Goal: Transaction & Acquisition: Book appointment/travel/reservation

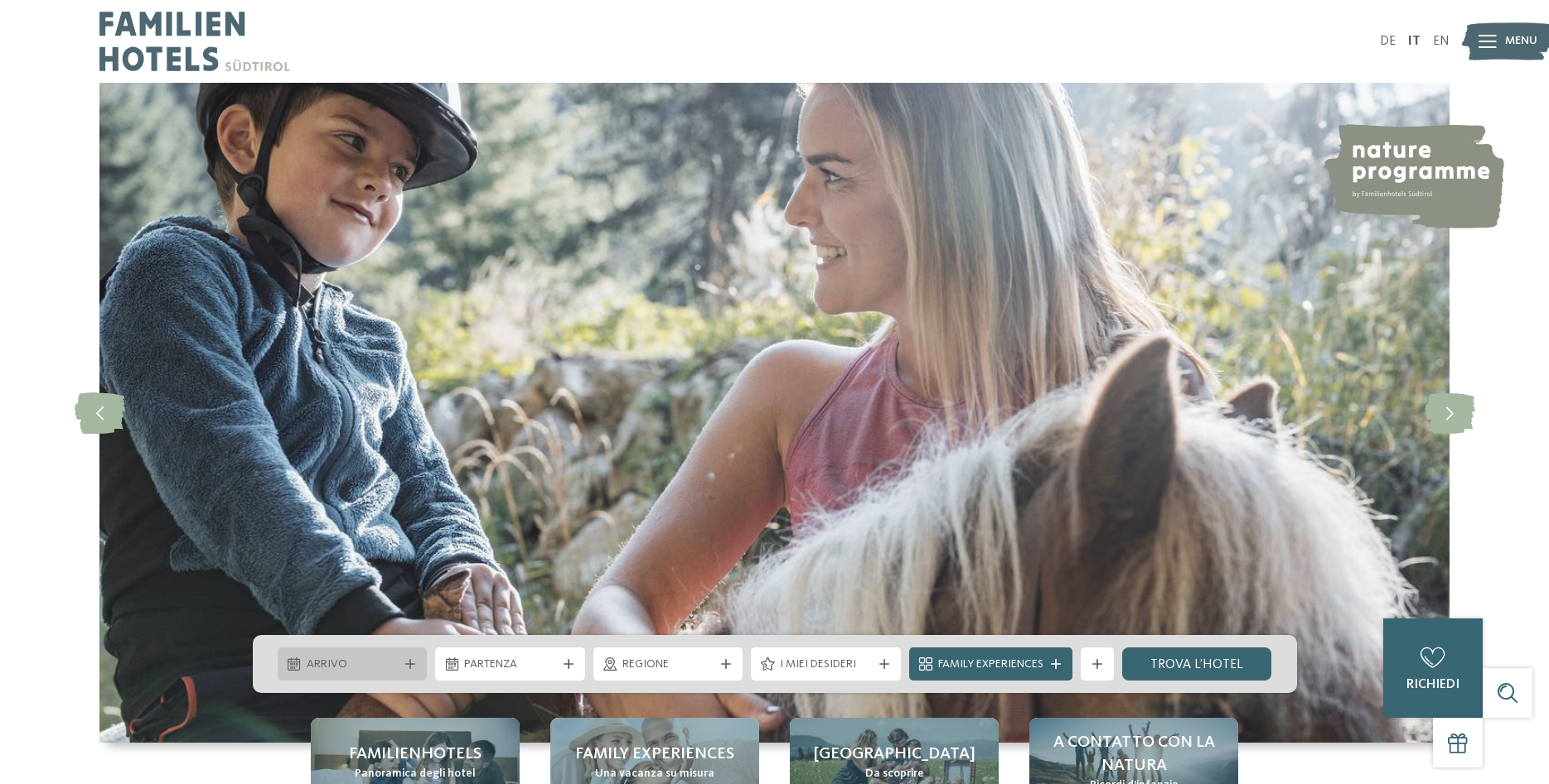
click at [372, 668] on span "Arrivo" at bounding box center [352, 664] width 92 height 16
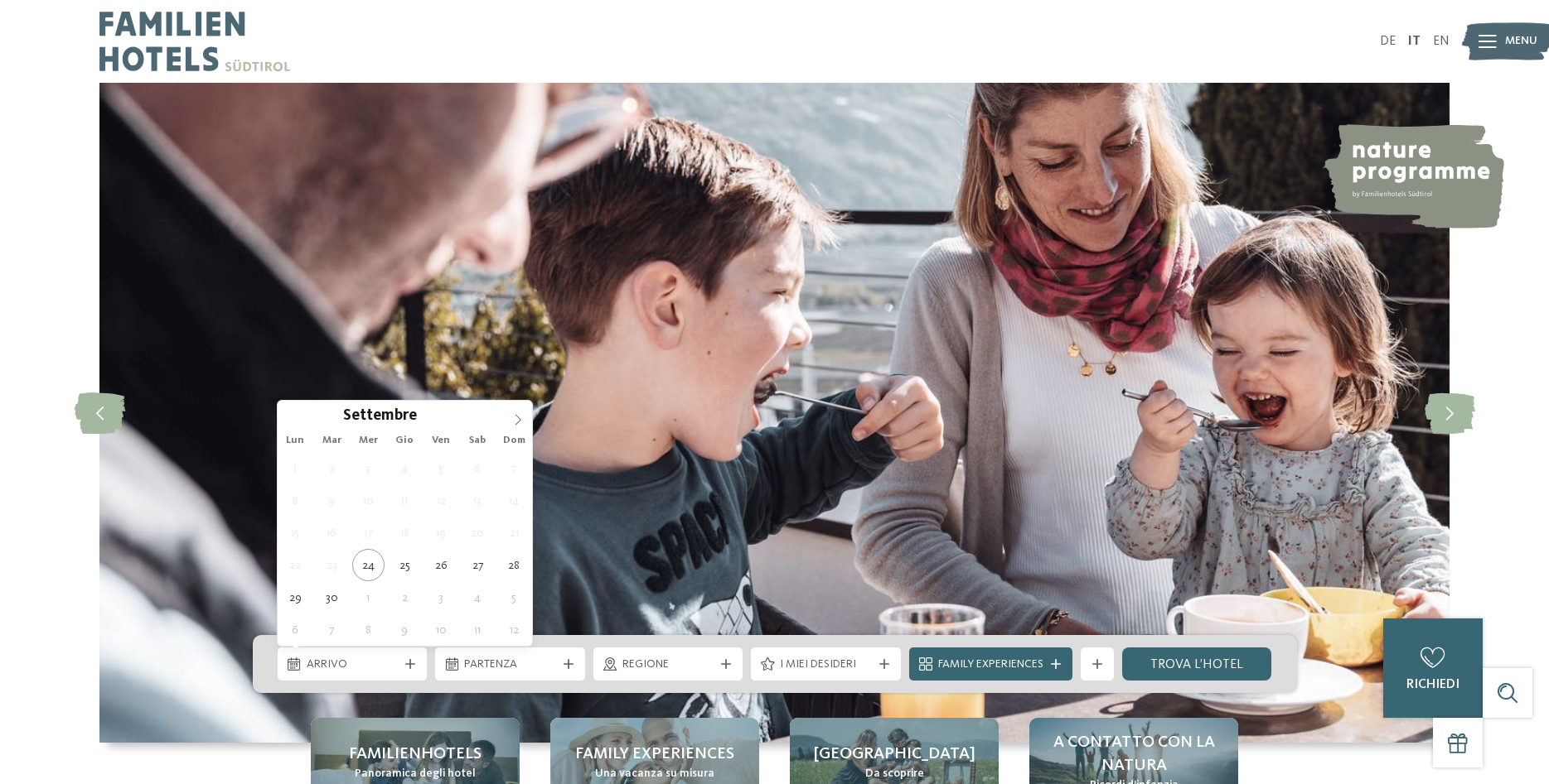
click at [519, 414] on icon at bounding box center [518, 420] width 11 height 11
type input "****"
click at [519, 414] on icon at bounding box center [518, 420] width 11 height 11
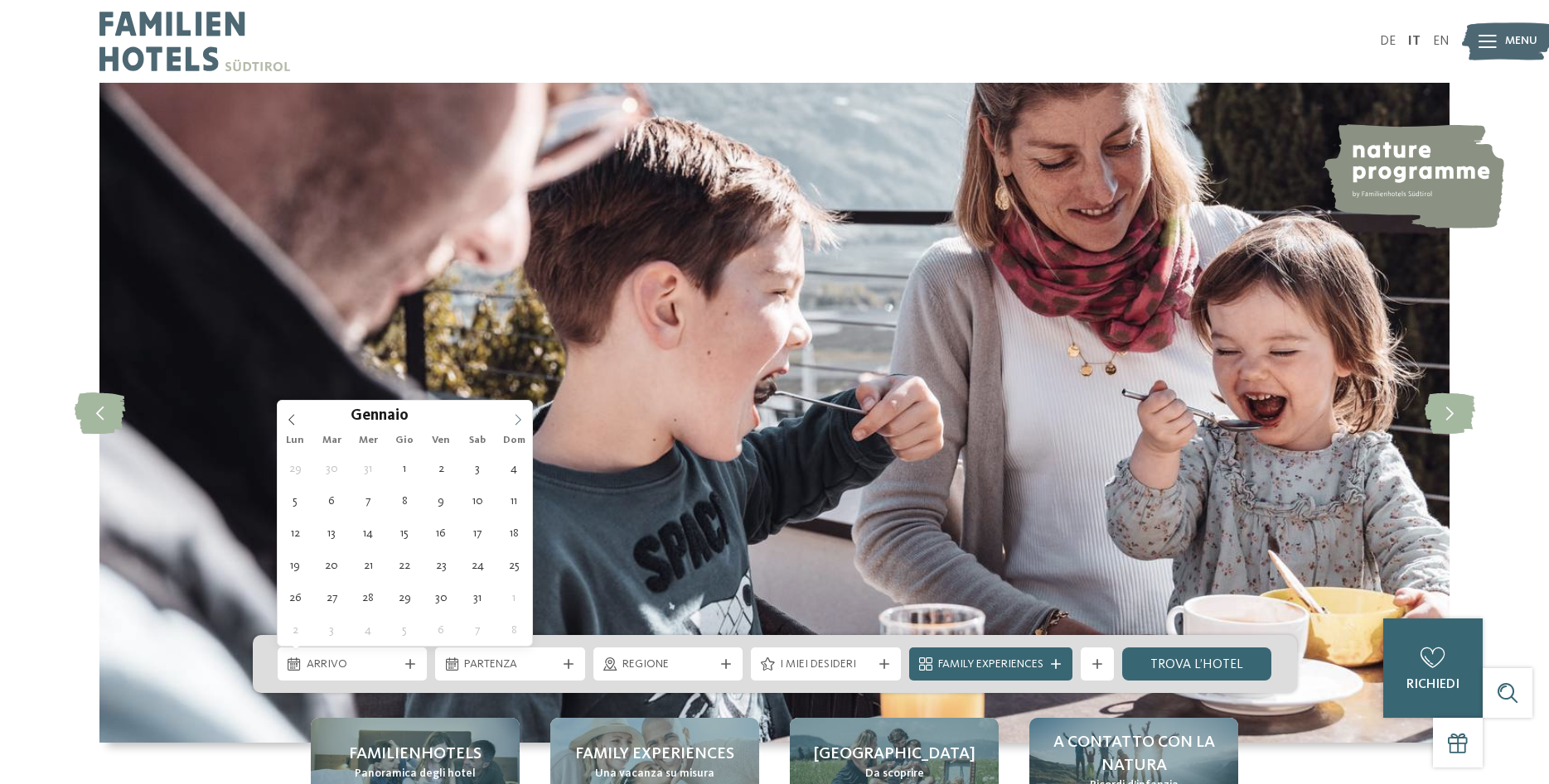
click at [519, 414] on icon at bounding box center [518, 420] width 11 height 11
type div "[DATE]"
type input "****"
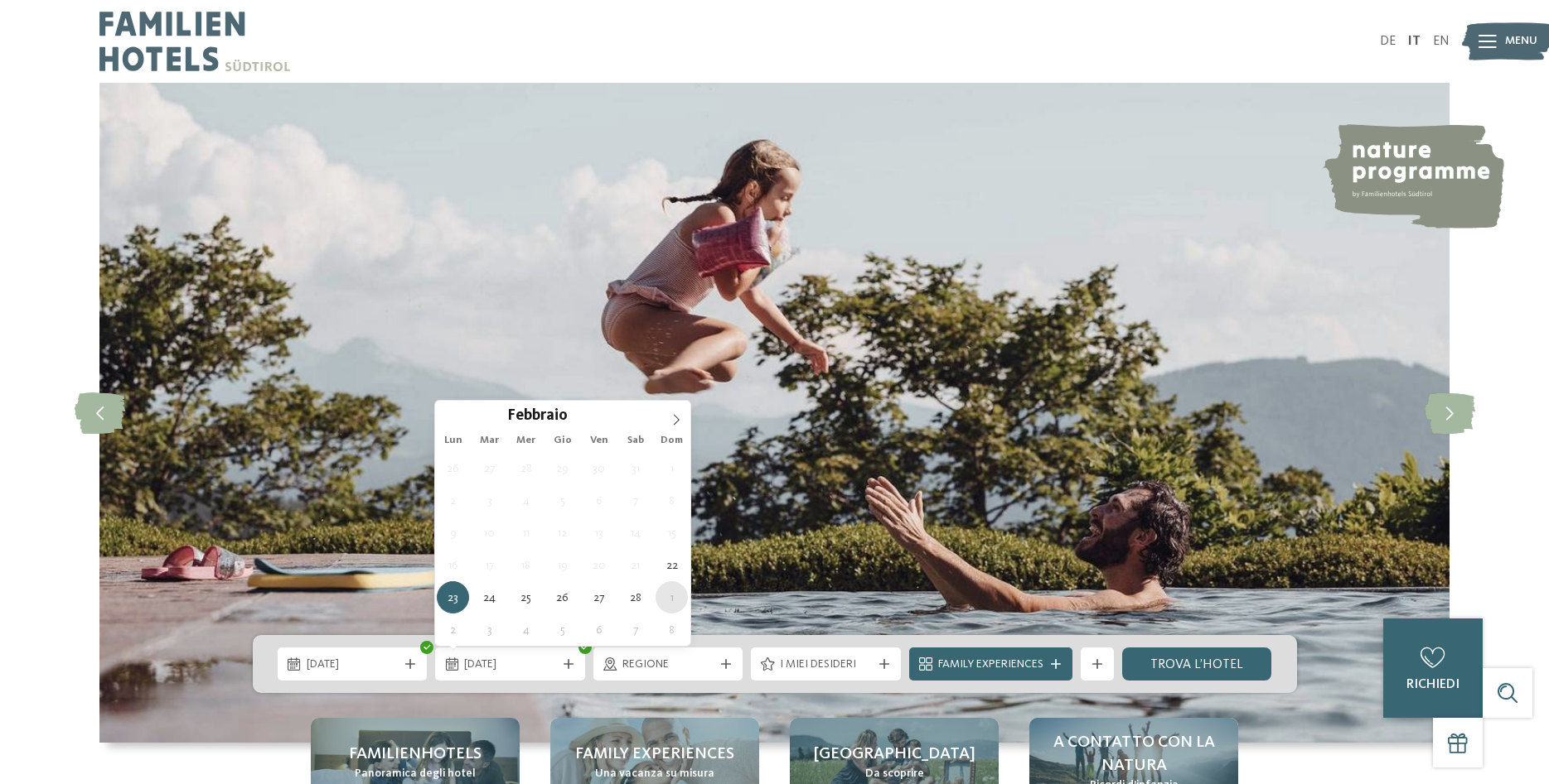
type div "[DATE]"
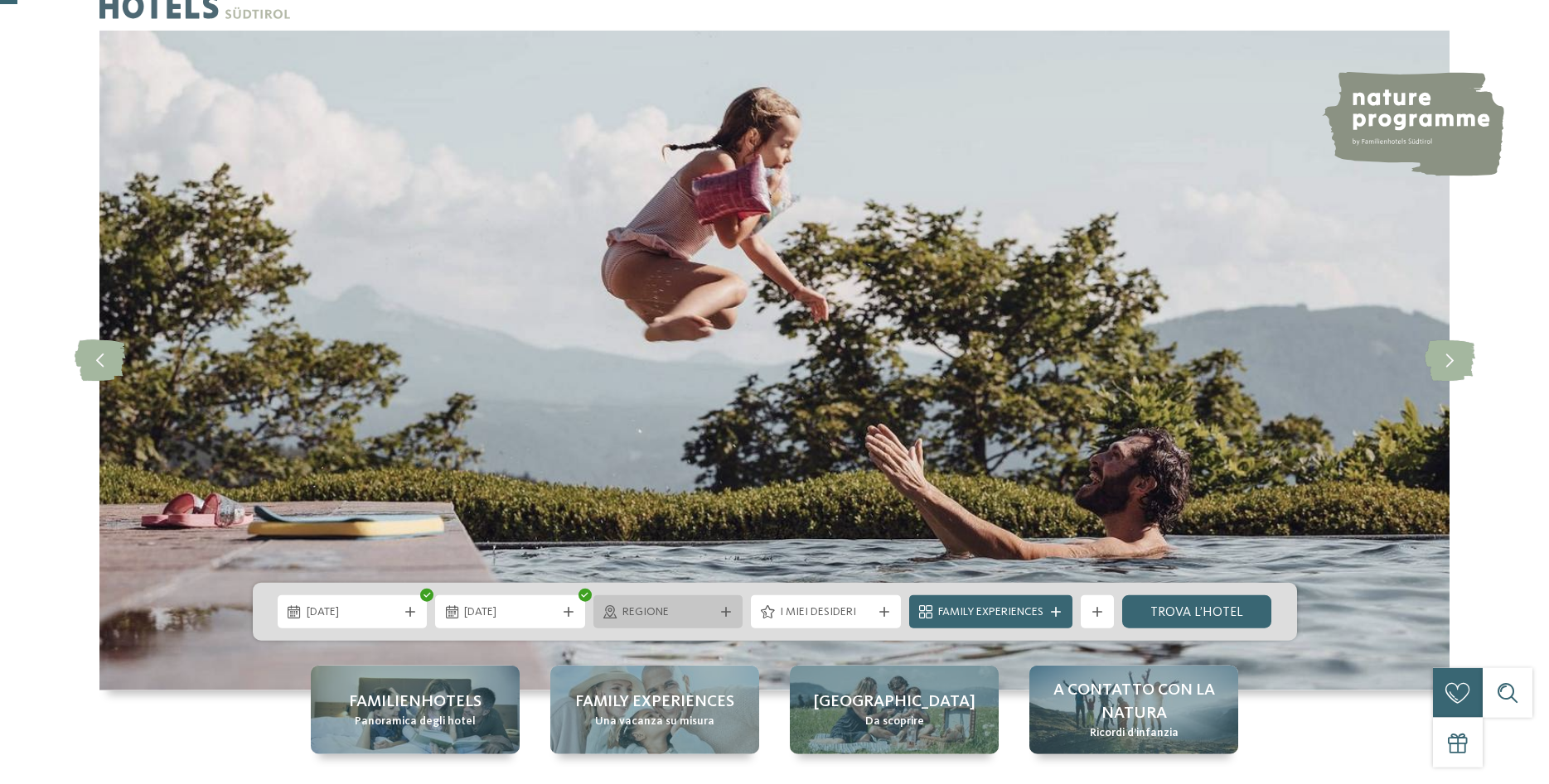
scroll to position [85, 0]
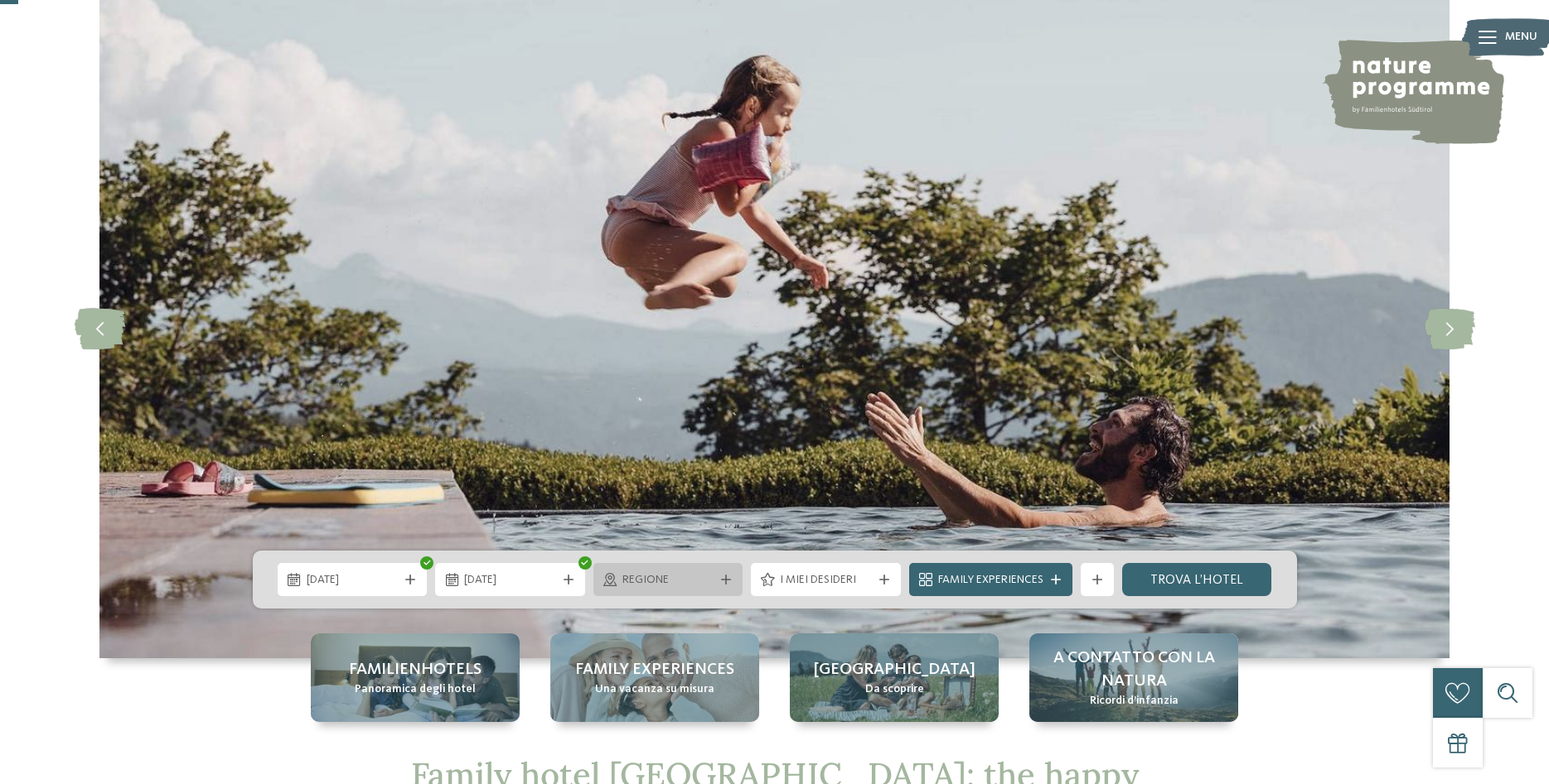
click at [721, 583] on icon at bounding box center [725, 579] width 10 height 10
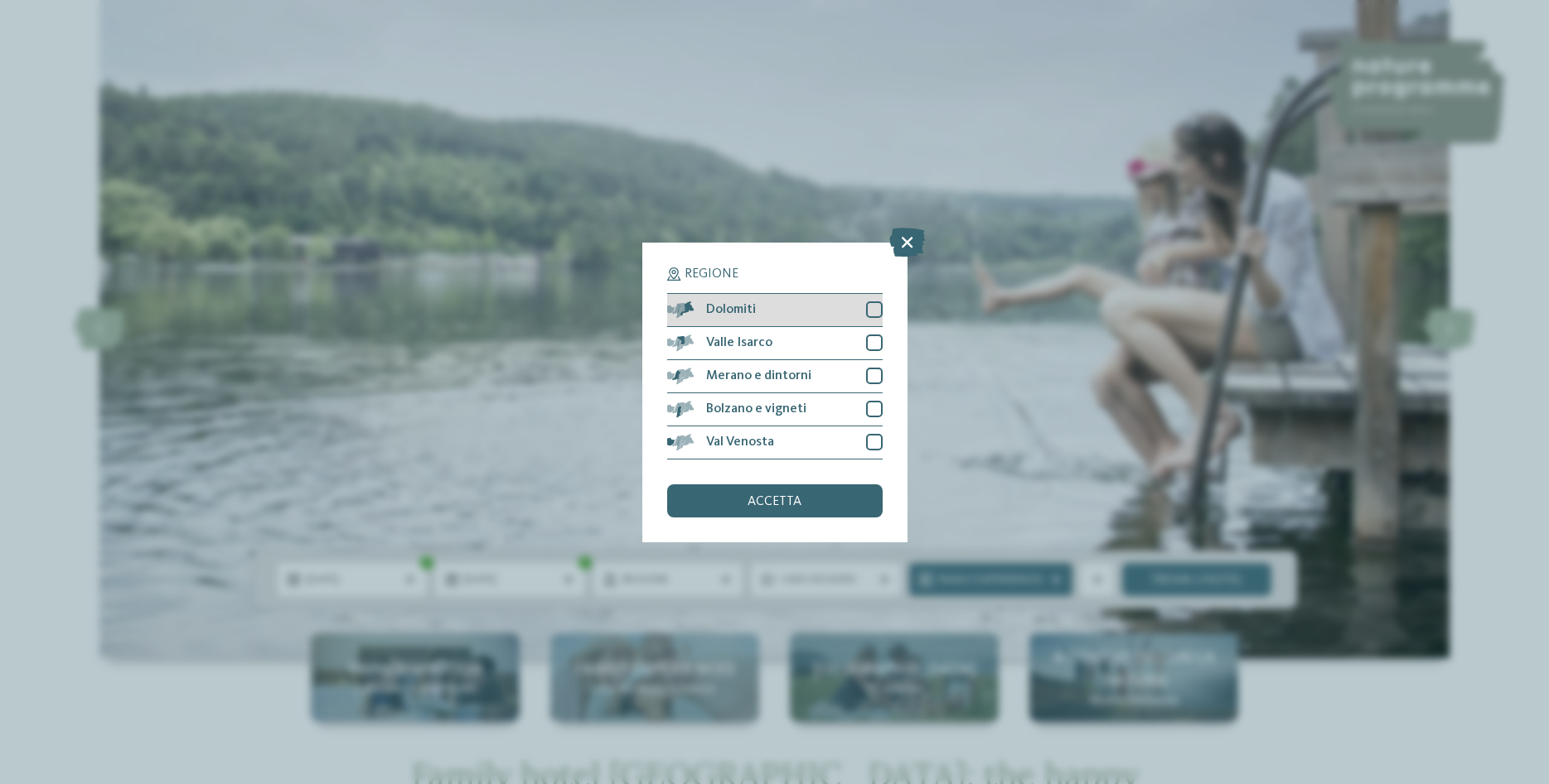
click at [872, 308] on div at bounding box center [874, 309] width 16 height 16
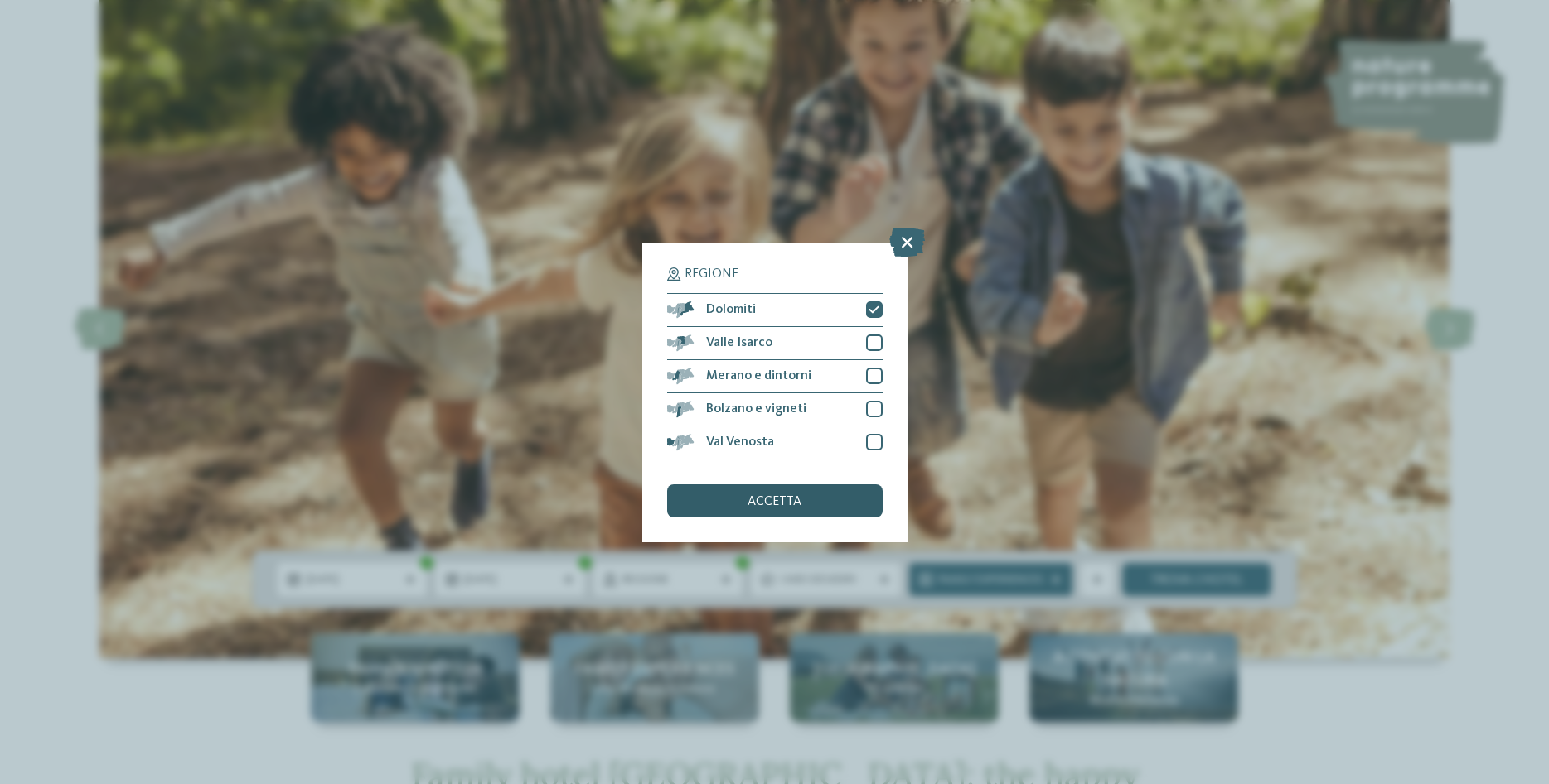
click at [784, 502] on span "accetta" at bounding box center [774, 502] width 54 height 13
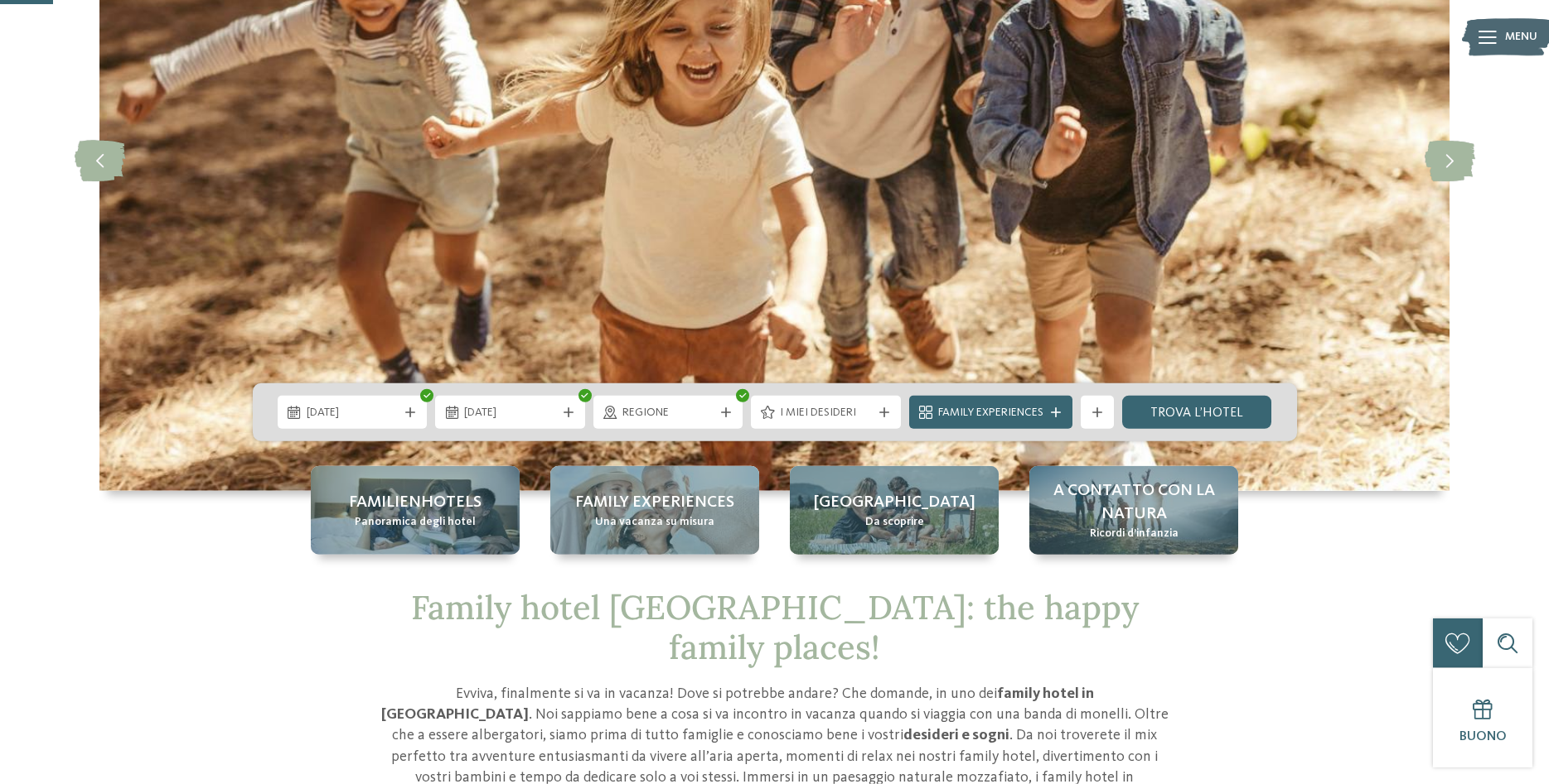
scroll to position [253, 0]
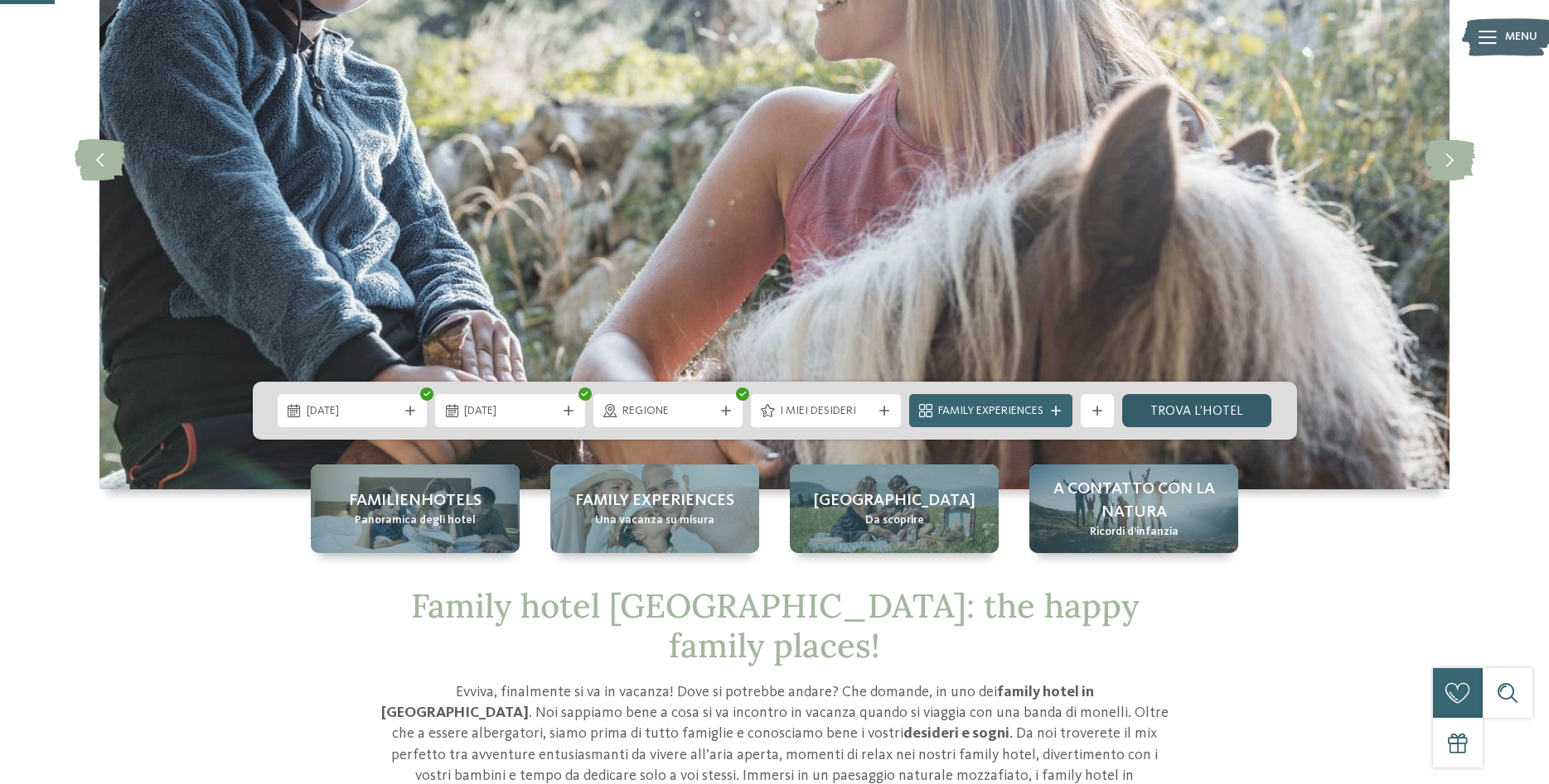
click at [1160, 414] on link "trova l’hotel" at bounding box center [1198, 410] width 150 height 33
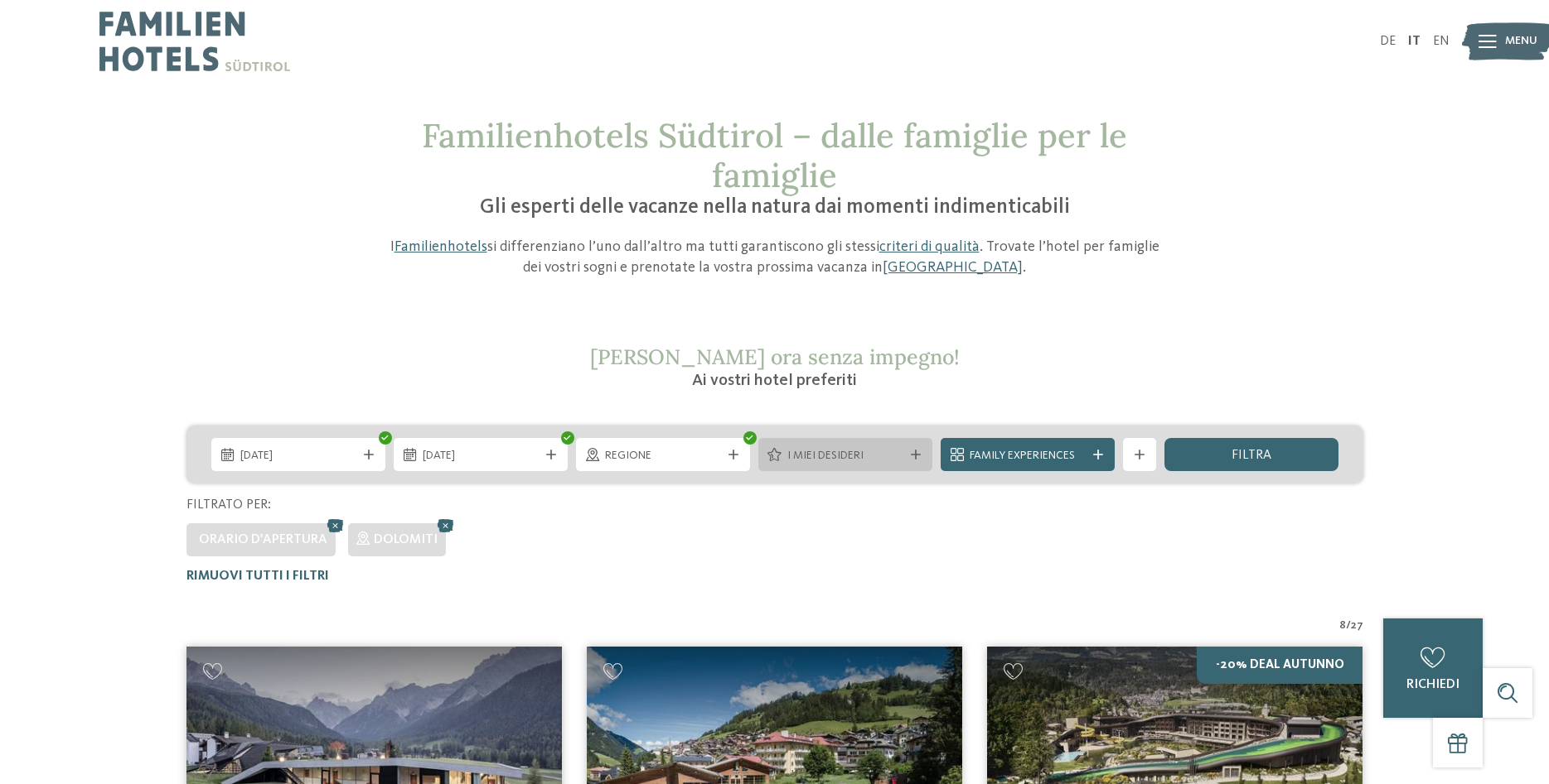
click at [809, 453] on span "I miei desideri" at bounding box center [845, 456] width 116 height 16
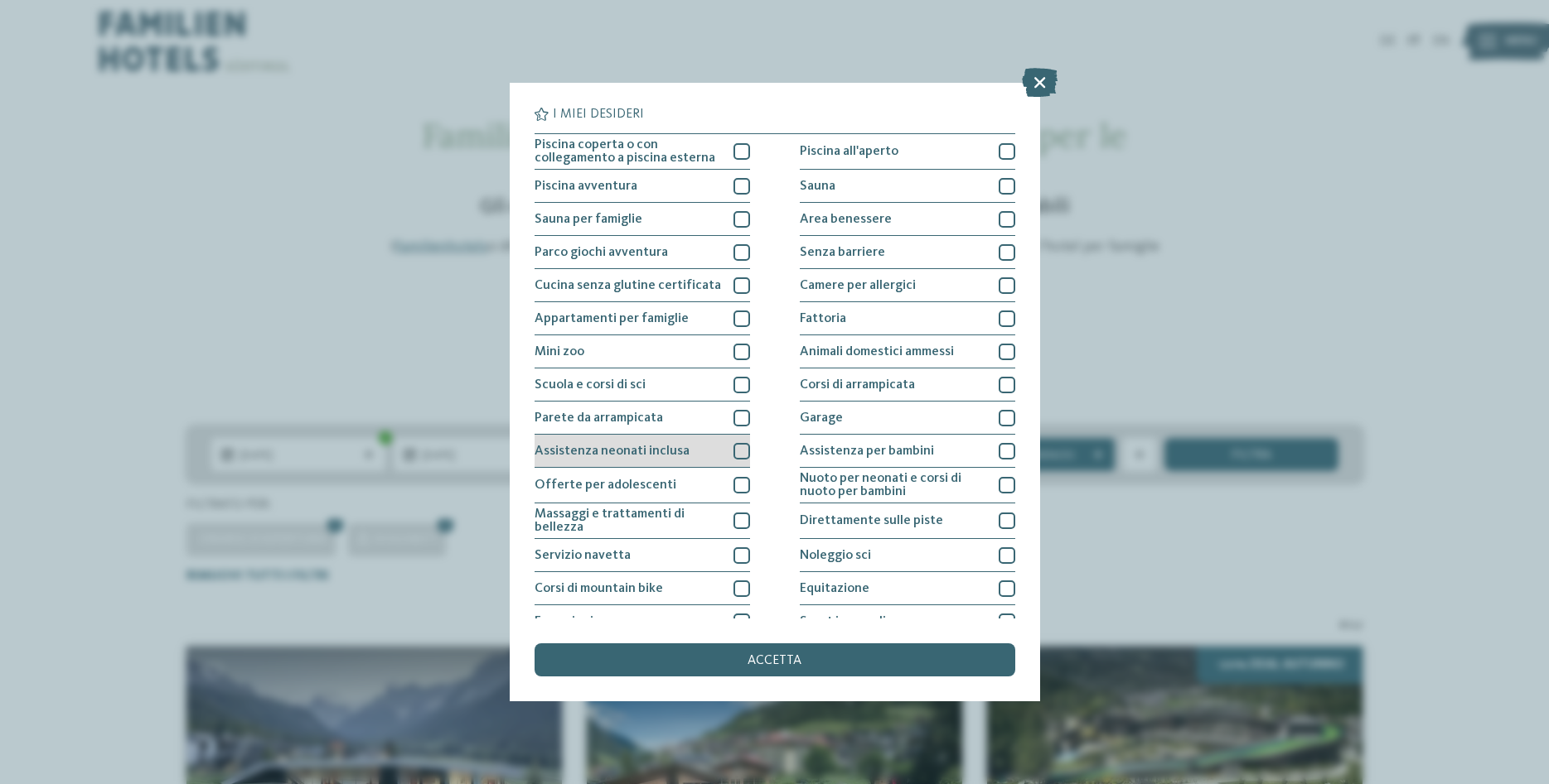
scroll to position [87, 0]
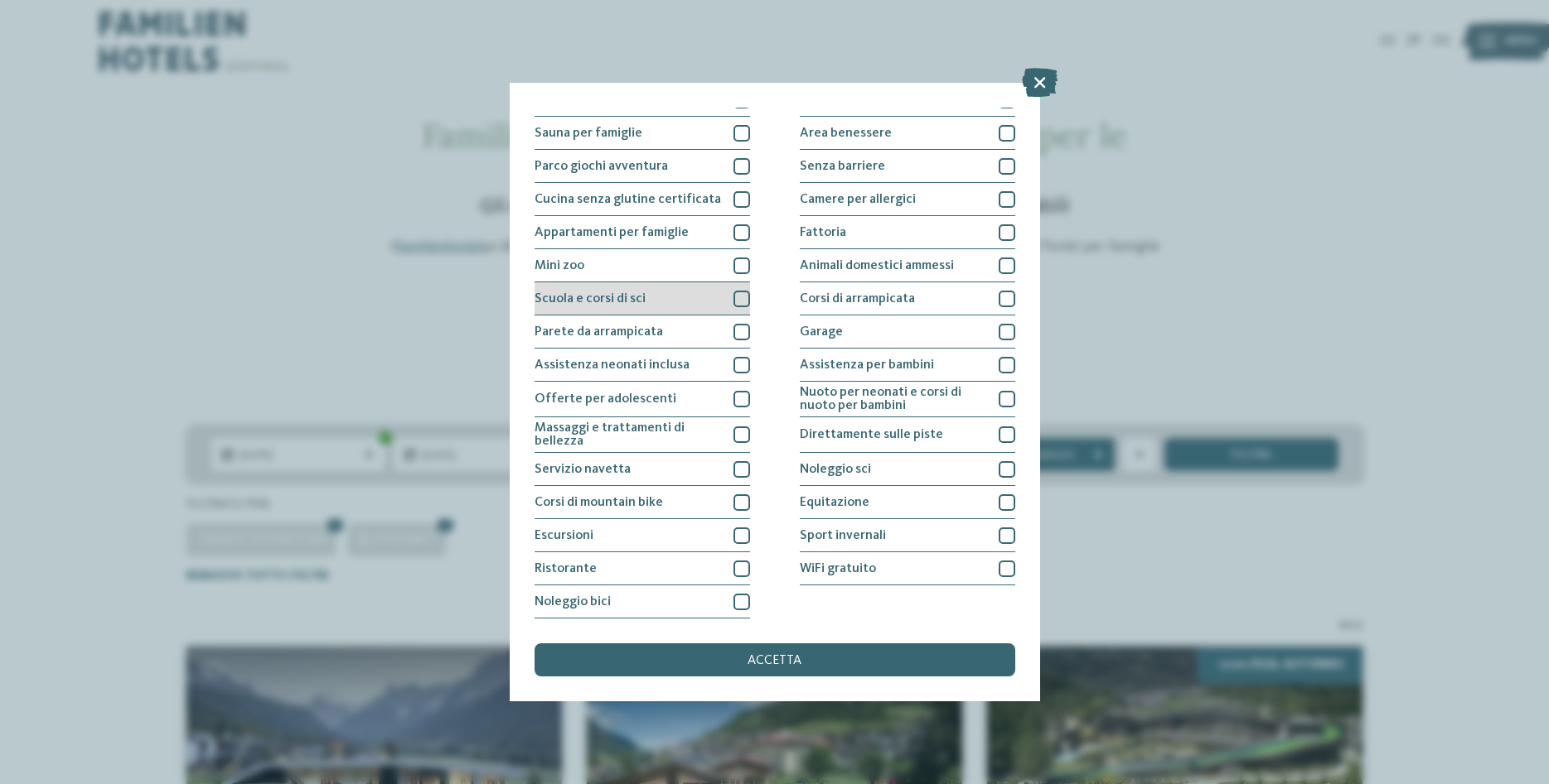
click at [605, 298] on span "Scuola e corsi di sci" at bounding box center [589, 299] width 111 height 13
click at [740, 658] on div "accetta" at bounding box center [774, 659] width 481 height 33
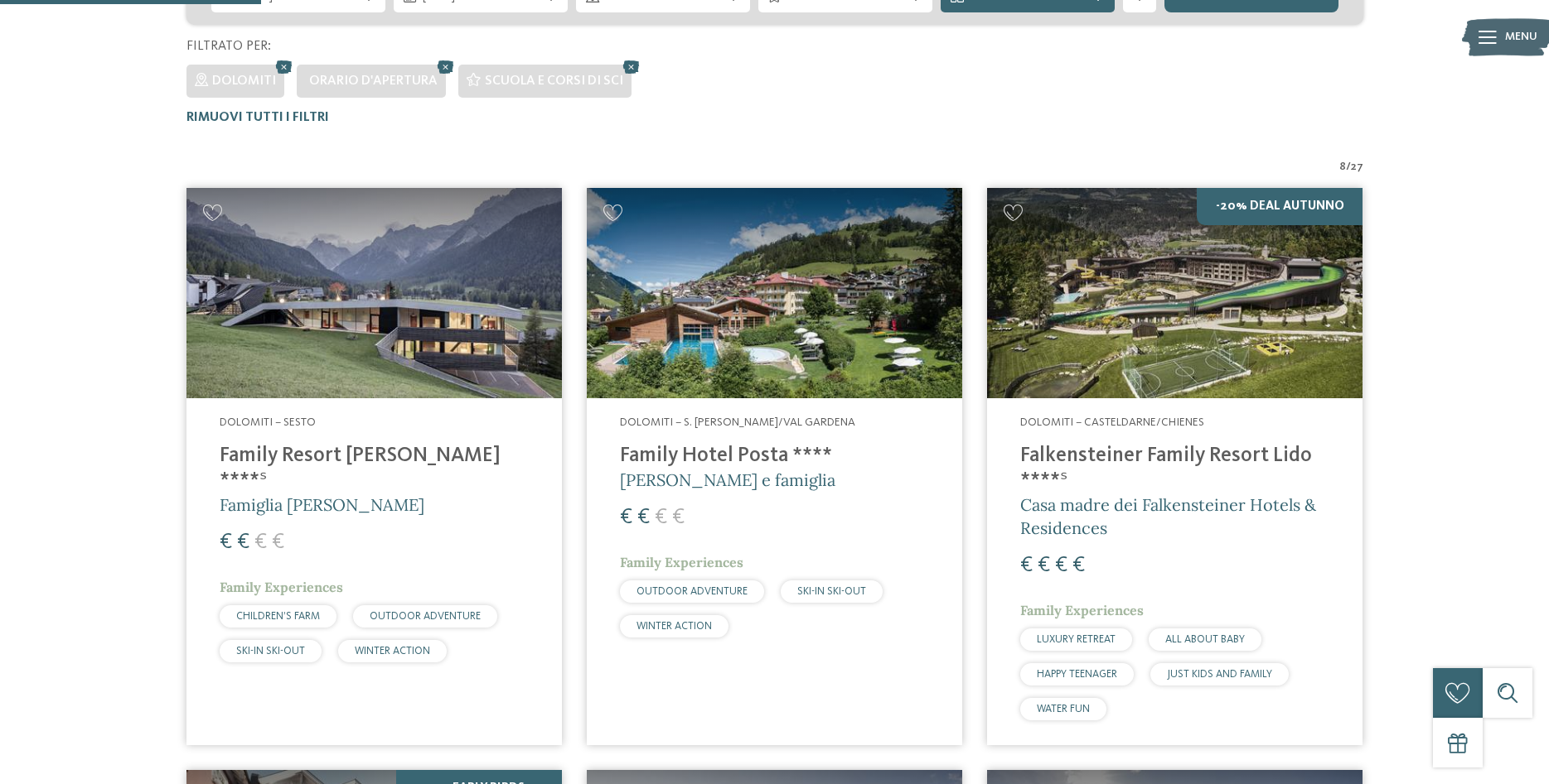
scroll to position [374, 0]
